Goal: Task Accomplishment & Management: Manage account settings

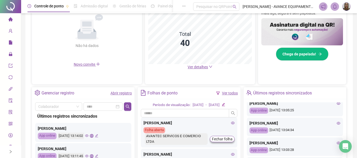
scroll to position [149, 0]
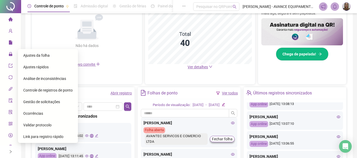
click at [39, 57] on span "Ajustes da folha" at bounding box center [36, 55] width 26 height 4
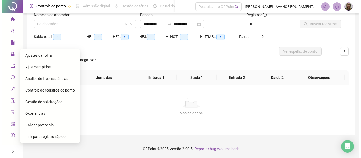
scroll to position [37, 0]
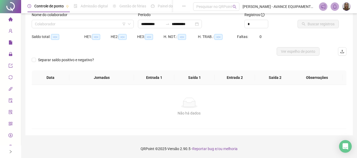
type input "**********"
click at [77, 21] on input "search" at bounding box center [80, 24] width 91 height 8
click at [150, 24] on input "**********" at bounding box center [152, 24] width 22 height 6
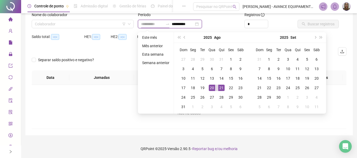
type input "**********"
click at [221, 87] on div "21" at bounding box center [221, 88] width 6 height 6
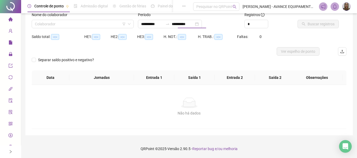
type input "**********"
click at [106, 24] on input "search" at bounding box center [80, 24] width 91 height 8
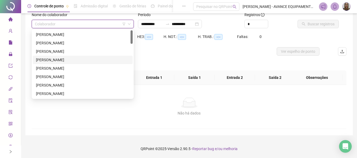
click at [67, 60] on div "[PERSON_NAME] ESTER [PERSON_NAME]" at bounding box center [82, 60] width 93 height 6
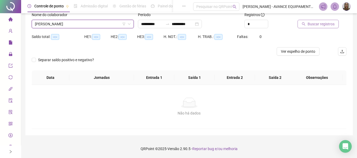
click at [309, 22] on span "Buscar registros" at bounding box center [320, 24] width 27 height 6
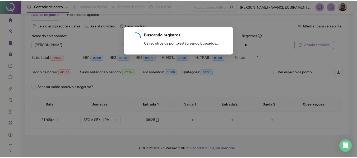
scroll to position [16, 0]
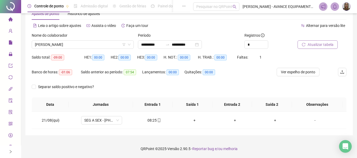
click at [8, 20] on icon "home" at bounding box center [10, 19] width 4 height 4
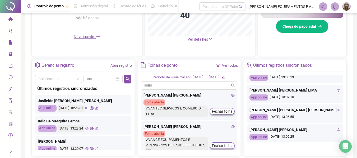
scroll to position [228, 0]
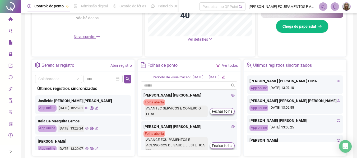
click at [336, 100] on icon "eye" at bounding box center [338, 101] width 4 height 3
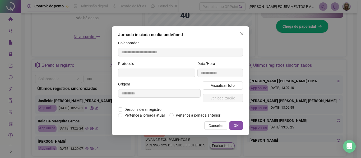
type input "**********"
click at [228, 83] on span "Visualizar foto" at bounding box center [223, 86] width 24 height 6
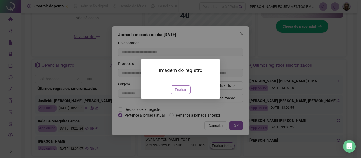
click at [181, 90] on span "Fechar" at bounding box center [180, 90] width 11 height 6
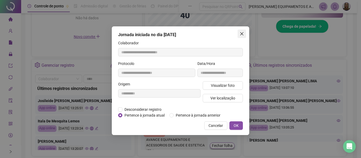
click at [246, 32] on span "Close" at bounding box center [241, 34] width 8 height 4
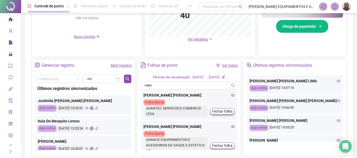
click at [8, 18] on icon "home" at bounding box center [10, 19] width 4 height 4
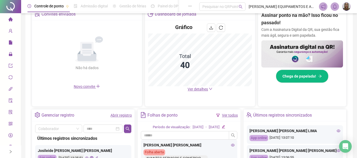
scroll to position [26, 0]
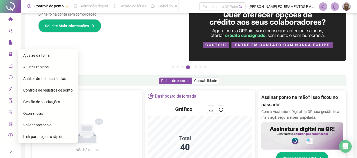
click at [59, 101] on span "Gestão de solicitações" at bounding box center [41, 102] width 37 height 4
click at [59, 92] on span "Controle de registros de ponto" at bounding box center [47, 90] width 49 height 4
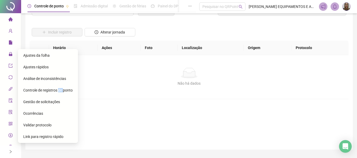
scroll to position [15, 0]
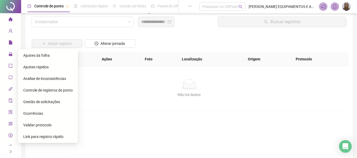
click at [43, 103] on span "Gestão de solicitações" at bounding box center [41, 102] width 37 height 4
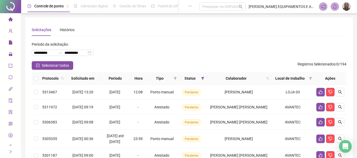
click at [8, 20] on icon "home" at bounding box center [10, 19] width 4 height 4
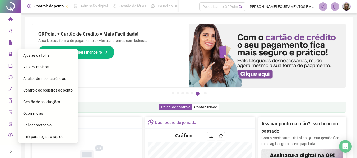
click at [41, 55] on span "Ajustes da folha" at bounding box center [36, 55] width 26 height 4
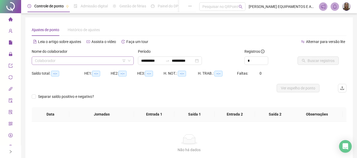
click at [87, 58] on input "search" at bounding box center [80, 61] width 91 height 8
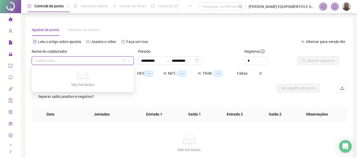
type input "**********"
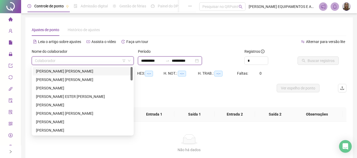
click at [152, 62] on input "**********" at bounding box center [152, 61] width 22 height 6
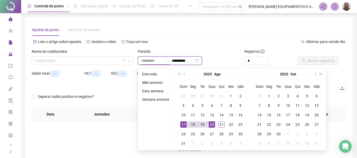
type input "**********"
click at [180, 123] on div "17" at bounding box center [183, 124] width 6 height 6
type input "**********"
click at [221, 125] on div "21" at bounding box center [221, 124] width 6 height 6
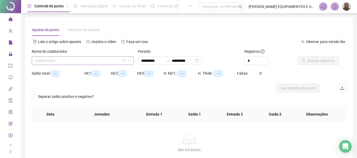
click at [88, 60] on input "search" at bounding box center [80, 61] width 91 height 8
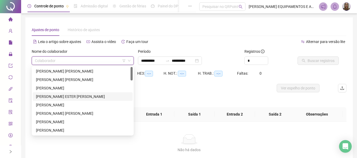
click at [62, 94] on div "[PERSON_NAME] ESTER [PERSON_NAME]" at bounding box center [82, 97] width 93 height 6
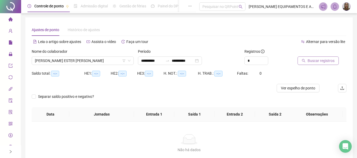
click at [305, 60] on button "Buscar registros" at bounding box center [317, 61] width 41 height 8
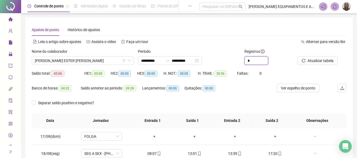
click at [268, 59] on span "Increase Value" at bounding box center [268, 59] width 0 height 4
type input "*"
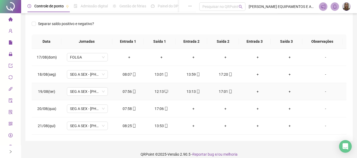
scroll to position [85, 0]
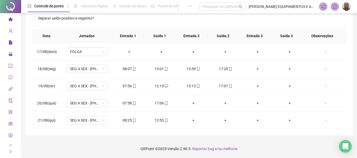
click at [12, 19] on li "Página inicial" at bounding box center [10, 19] width 19 height 11
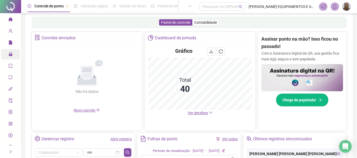
click at [5, 53] on div "Administração" at bounding box center [10, 54] width 19 height 11
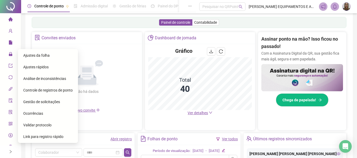
click at [55, 102] on span "Gestão de solicitações" at bounding box center [41, 102] width 37 height 4
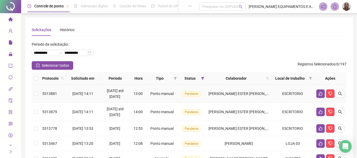
click at [33, 89] on td at bounding box center [36, 94] width 8 height 18
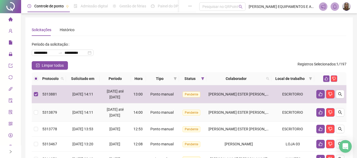
click at [39, 107] on td at bounding box center [36, 113] width 8 height 18
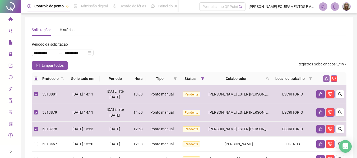
click at [324, 80] on icon "like" at bounding box center [326, 79] width 4 height 4
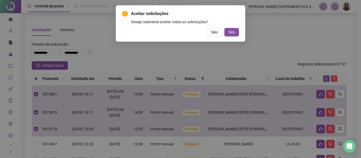
click at [234, 32] on span "Sim" at bounding box center [231, 32] width 6 height 6
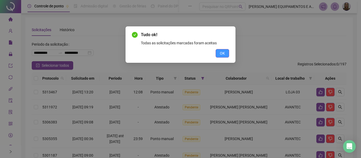
click at [220, 55] on span "OK" at bounding box center [222, 53] width 5 height 6
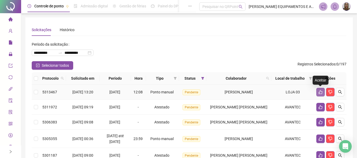
click at [319, 93] on icon "like" at bounding box center [320, 92] width 4 height 4
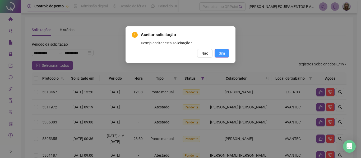
click at [222, 56] on span "Sim" at bounding box center [222, 53] width 6 height 6
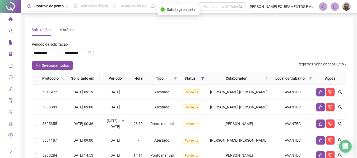
click at [8, 20] on icon "home" at bounding box center [10, 19] width 4 height 4
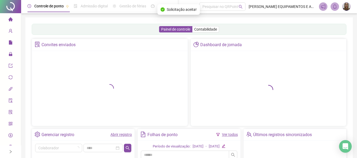
click at [8, 20] on icon "home" at bounding box center [10, 19] width 4 height 4
